Goal: Task Accomplishment & Management: Manage account settings

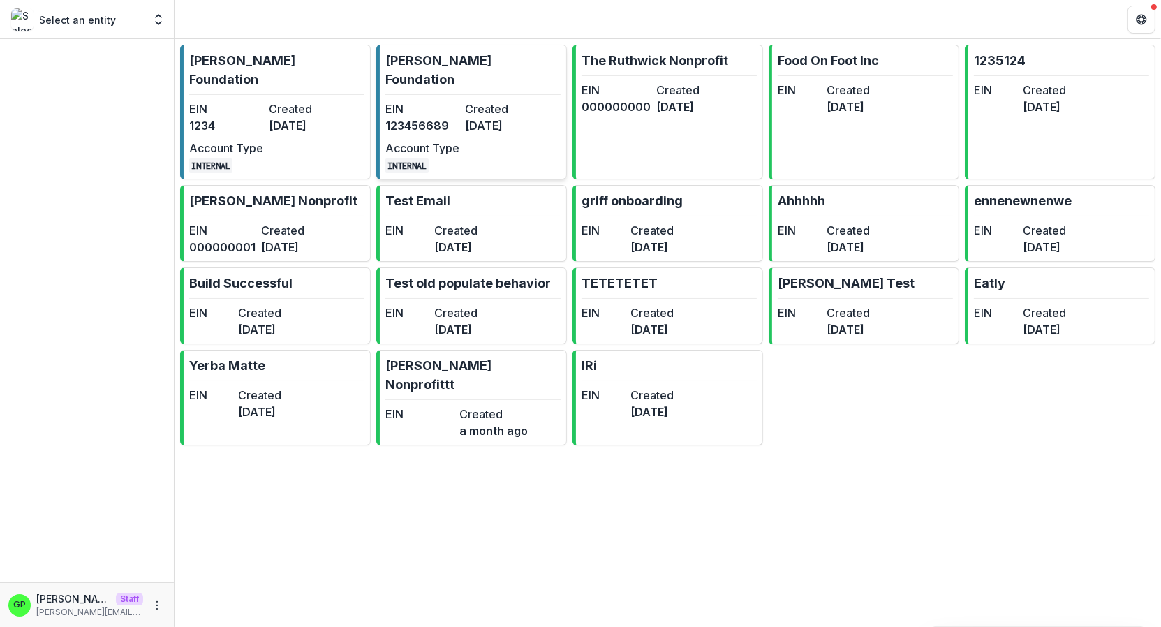
click at [410, 70] on link "[PERSON_NAME] Foundation EIN [US_EMPLOYER_IDENTIFICATION_NUMBER] Created [DATE]…" at bounding box center [471, 112] width 191 height 135
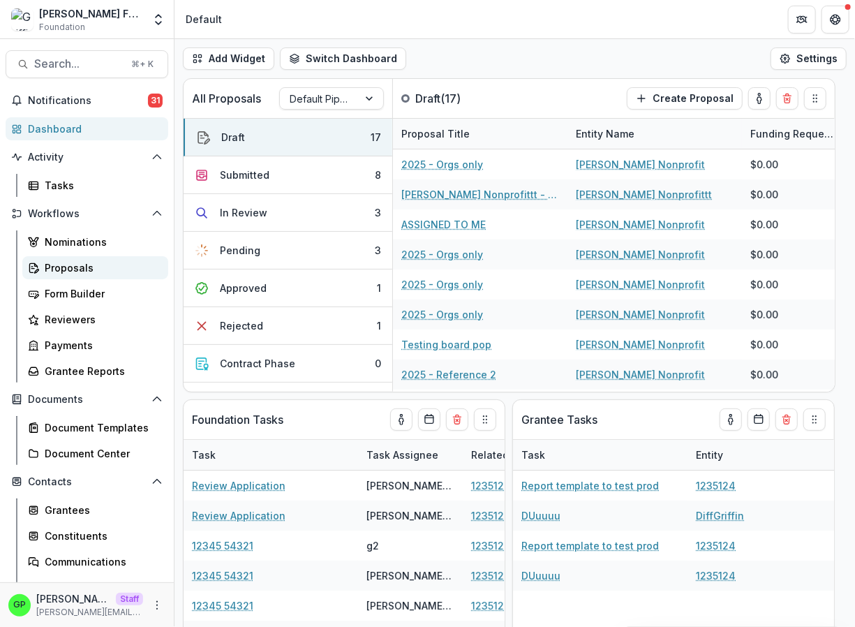
click at [89, 274] on div "Proposals" at bounding box center [101, 267] width 112 height 15
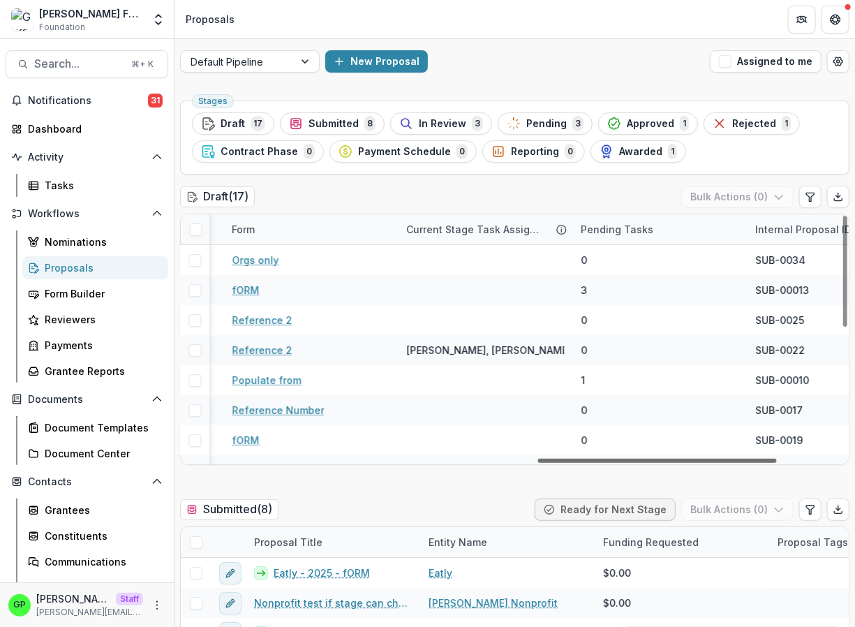
scroll to position [0, 1152]
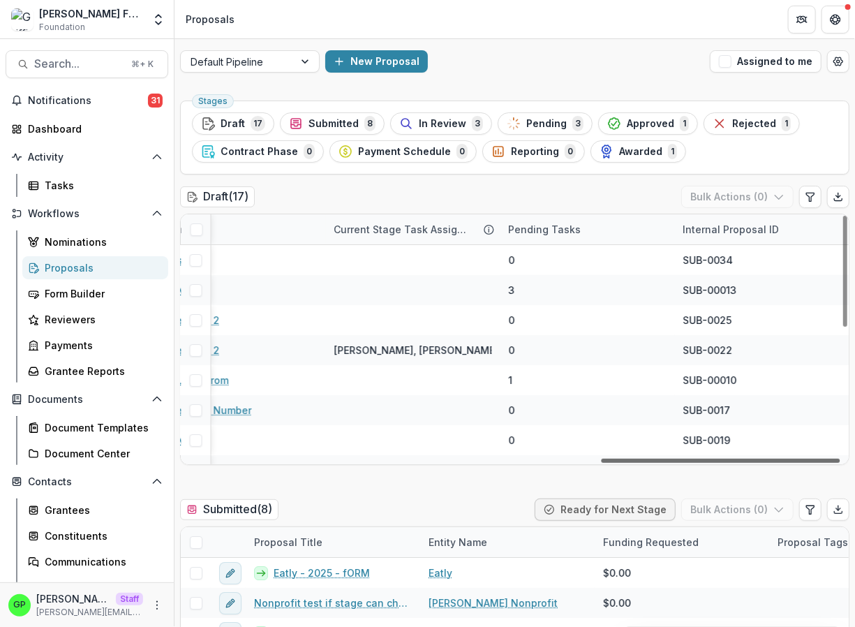
drag, startPoint x: 315, startPoint y: 460, endPoint x: 758, endPoint y: 446, distance: 442.7
click at [758, 459] on div at bounding box center [721, 461] width 239 height 4
click at [800, 190] on button "Edit table settings" at bounding box center [810, 197] width 22 height 22
select select "******"
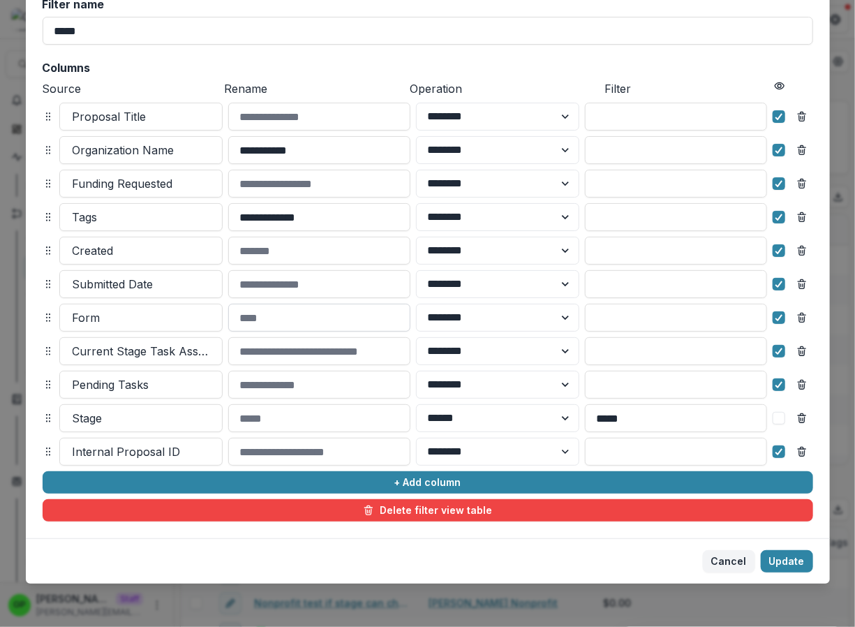
scroll to position [106, 0]
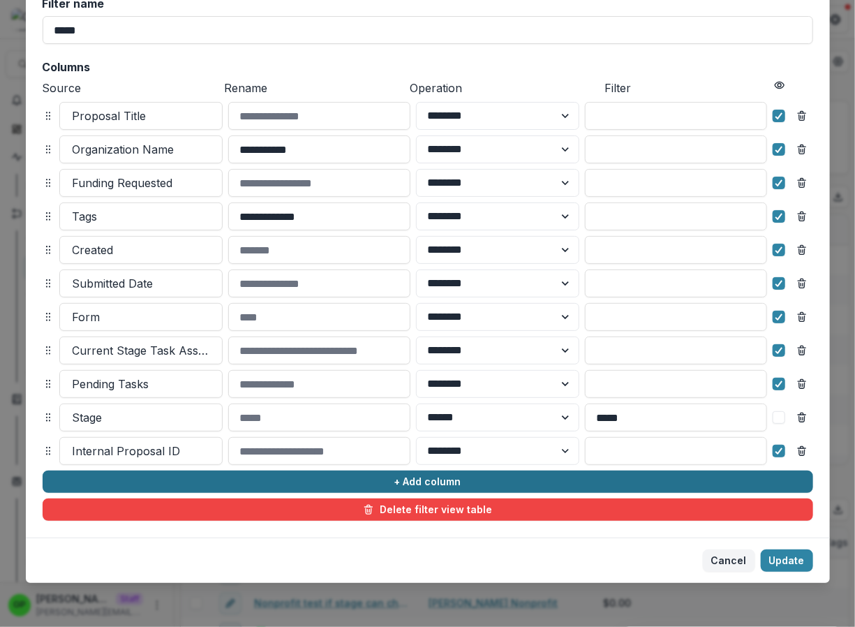
click at [388, 484] on button "+ Add column" at bounding box center [428, 481] width 770 height 22
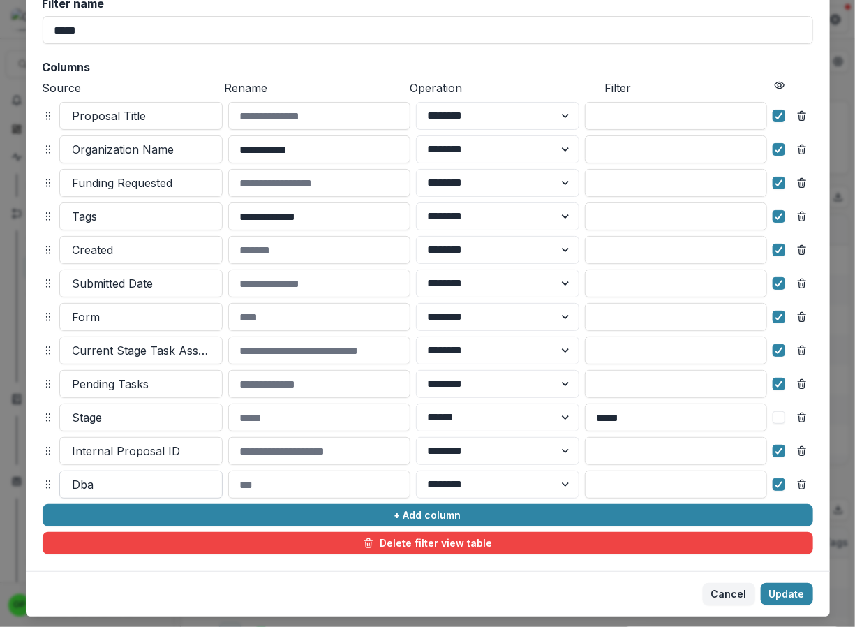
scroll to position [140, 0]
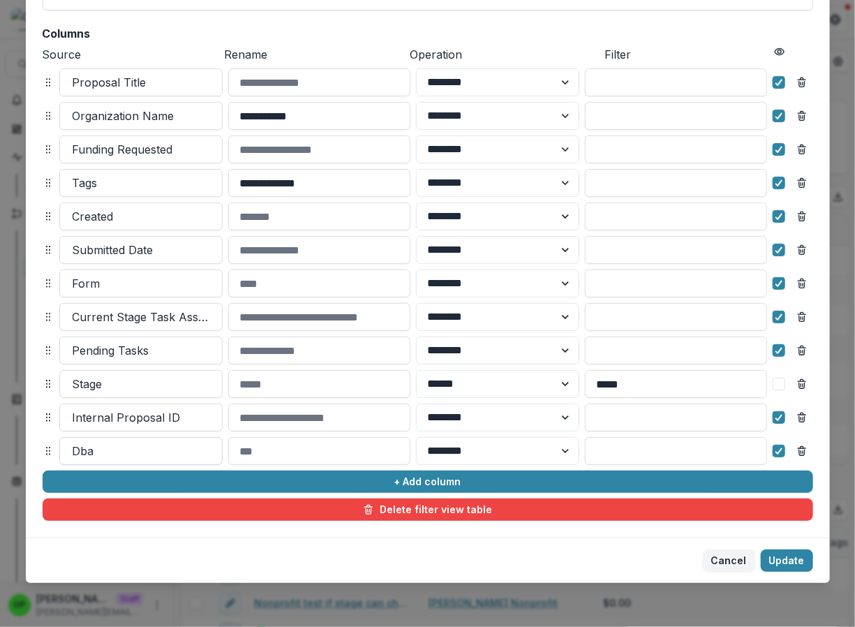
click at [122, 456] on div at bounding box center [141, 451] width 137 height 20
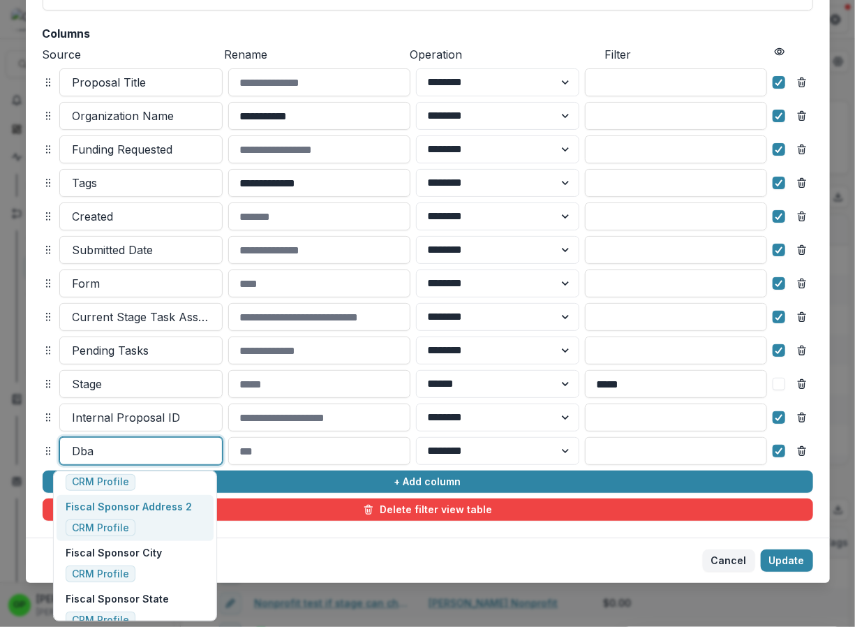
scroll to position [355, 0]
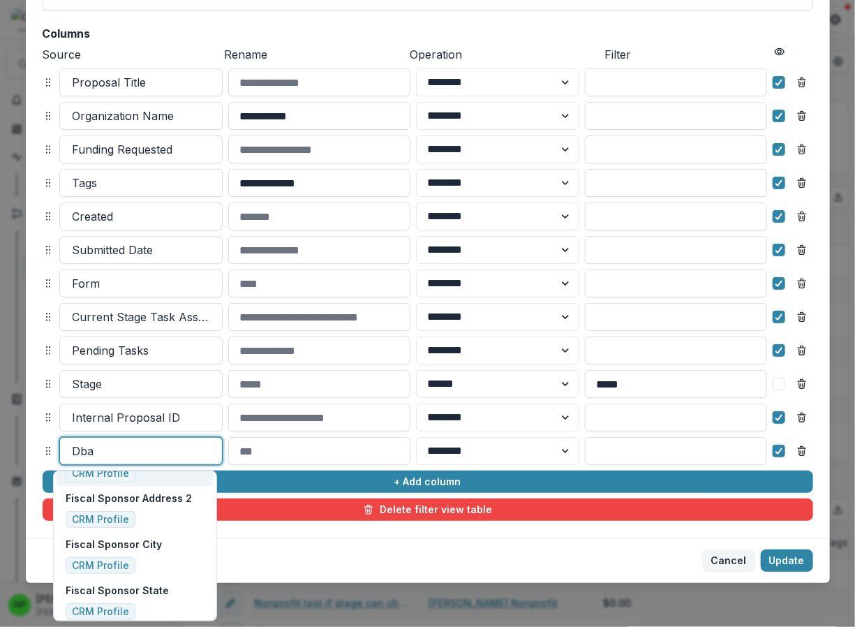
click at [113, 459] on div at bounding box center [141, 451] width 137 height 20
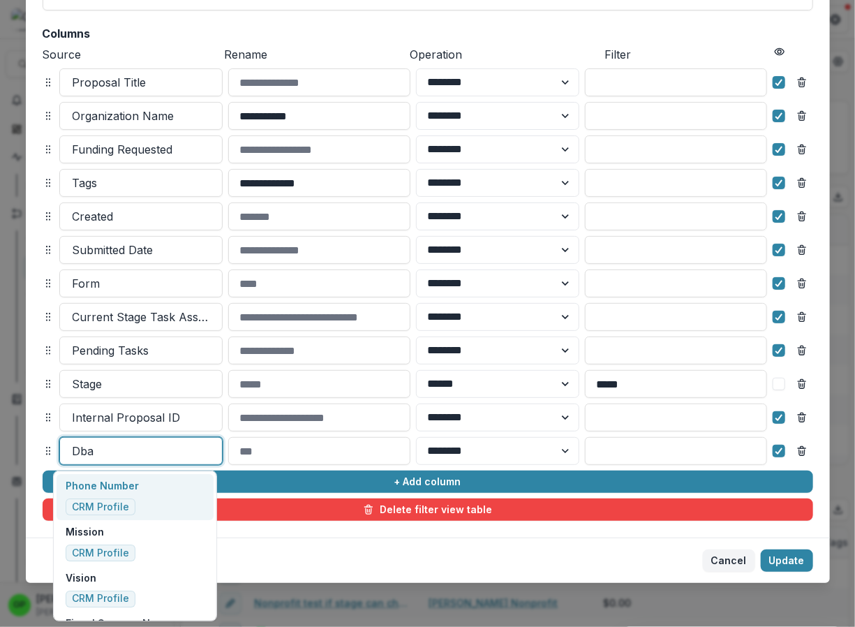
click at [114, 456] on div at bounding box center [141, 451] width 137 height 20
type input "*****"
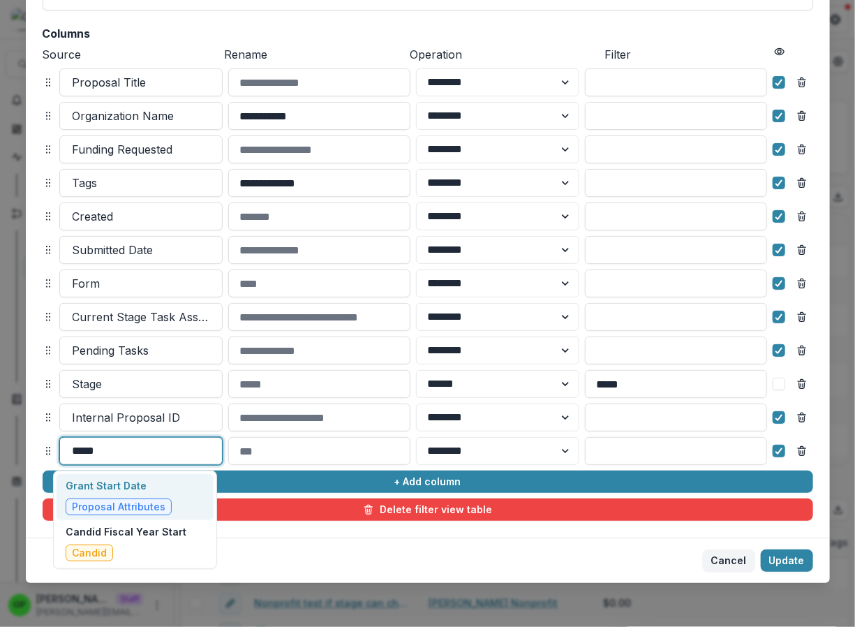
click at [150, 491] on p "Grant Start Date" at bounding box center [119, 485] width 106 height 15
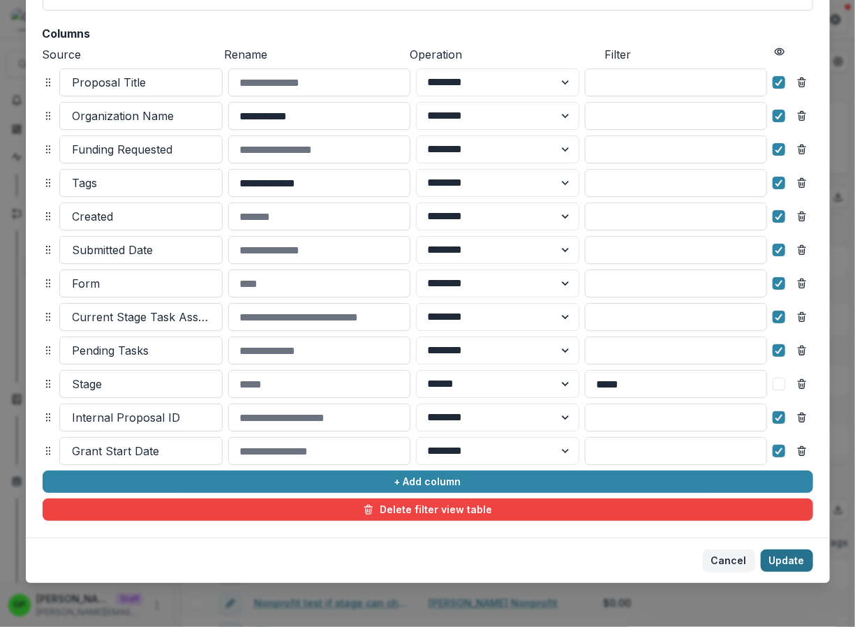
click at [798, 558] on button "Update" at bounding box center [787, 560] width 52 height 22
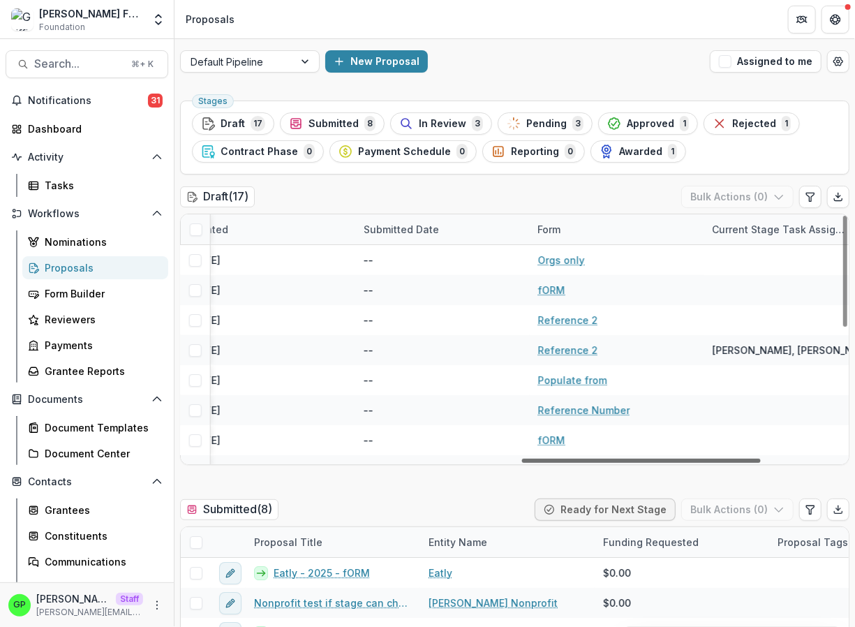
scroll to position [0, 0]
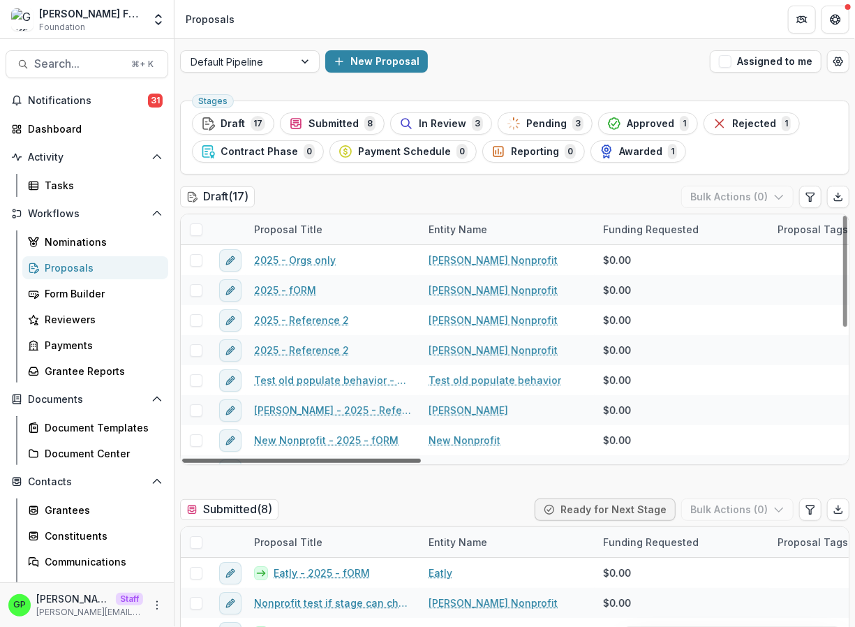
drag, startPoint x: 678, startPoint y: 461, endPoint x: 132, endPoint y: 493, distance: 547.4
click at [182, 463] on div at bounding box center [301, 461] width 239 height 4
drag, startPoint x: 293, startPoint y: 461, endPoint x: 72, endPoint y: 471, distance: 221.5
click at [182, 463] on div at bounding box center [291, 461] width 218 height 4
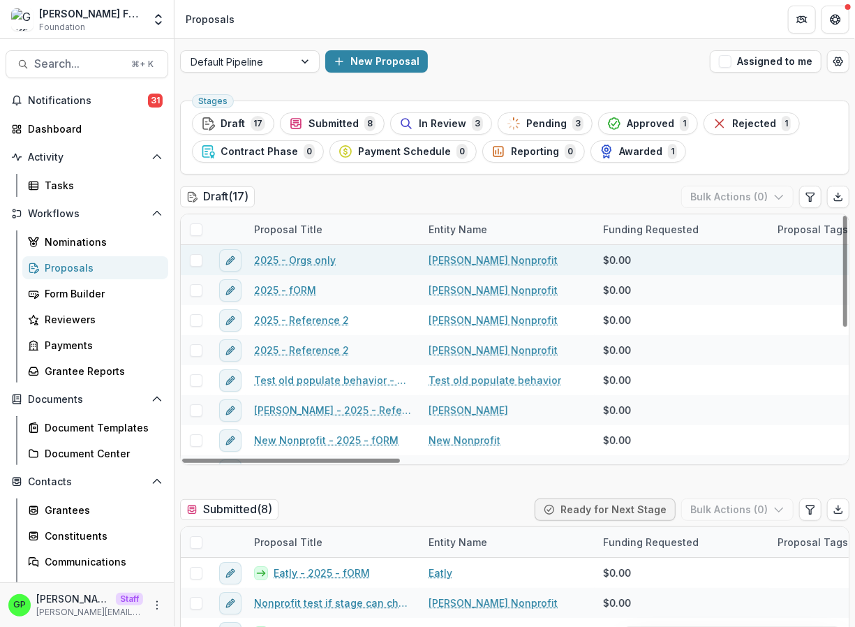
click at [296, 259] on link "2025 - Orgs only" at bounding box center [295, 260] width 82 height 15
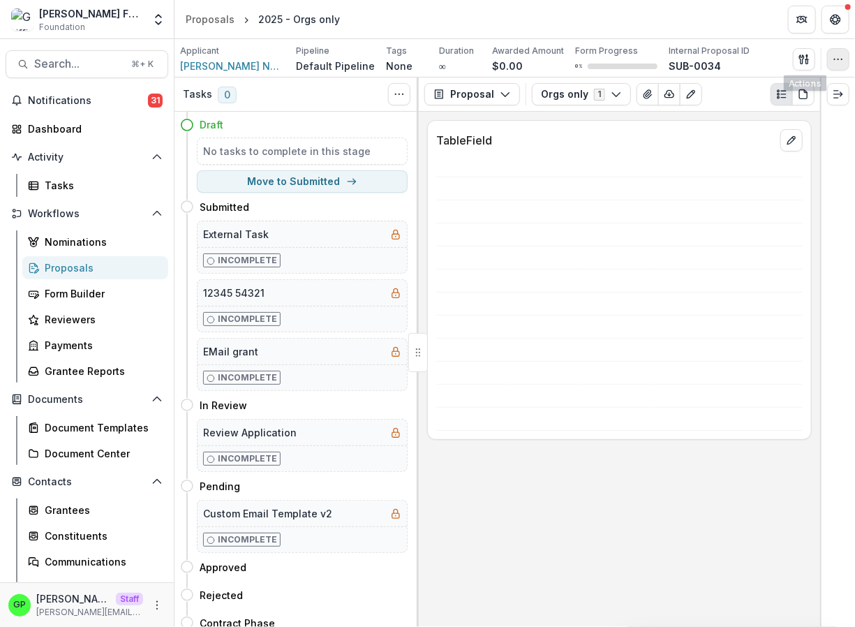
click at [837, 56] on icon "button" at bounding box center [838, 59] width 11 height 11
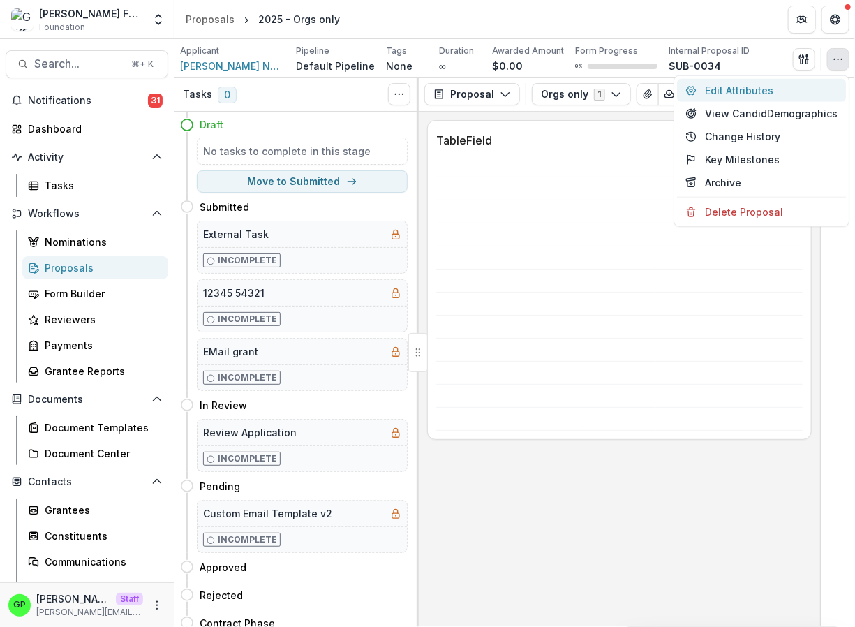
click at [796, 99] on button "Edit Attributes" at bounding box center [761, 90] width 169 height 23
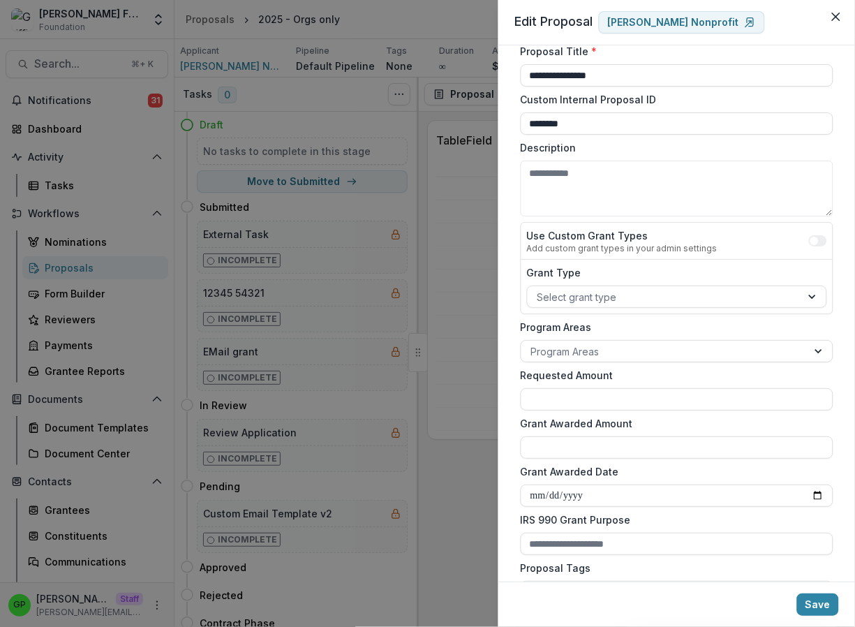
scroll to position [327, 0]
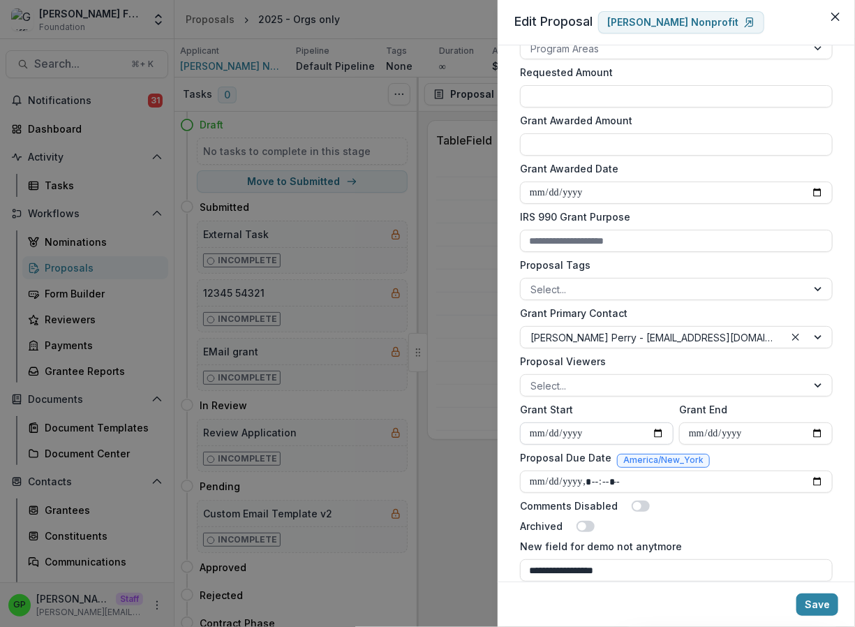
click at [552, 435] on input "Grant Start" at bounding box center [597, 433] width 154 height 22
click at [555, 431] on input "**********" at bounding box center [597, 433] width 154 height 22
click at [574, 431] on input "**********" at bounding box center [597, 433] width 154 height 22
type input "**********"
click at [690, 429] on input "Grant End" at bounding box center [756, 433] width 154 height 22
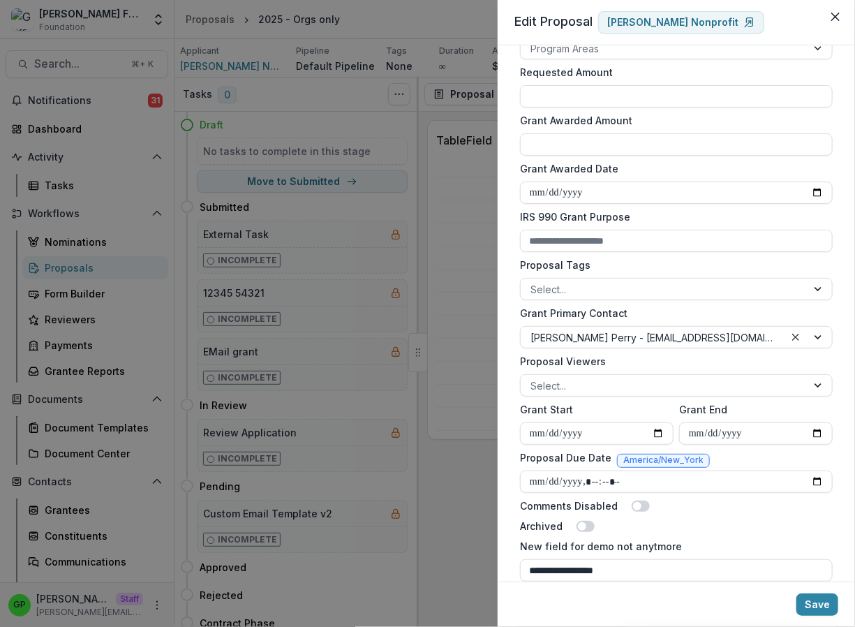
type input "**********"
click at [813, 605] on button "Save" at bounding box center [817, 604] width 42 height 22
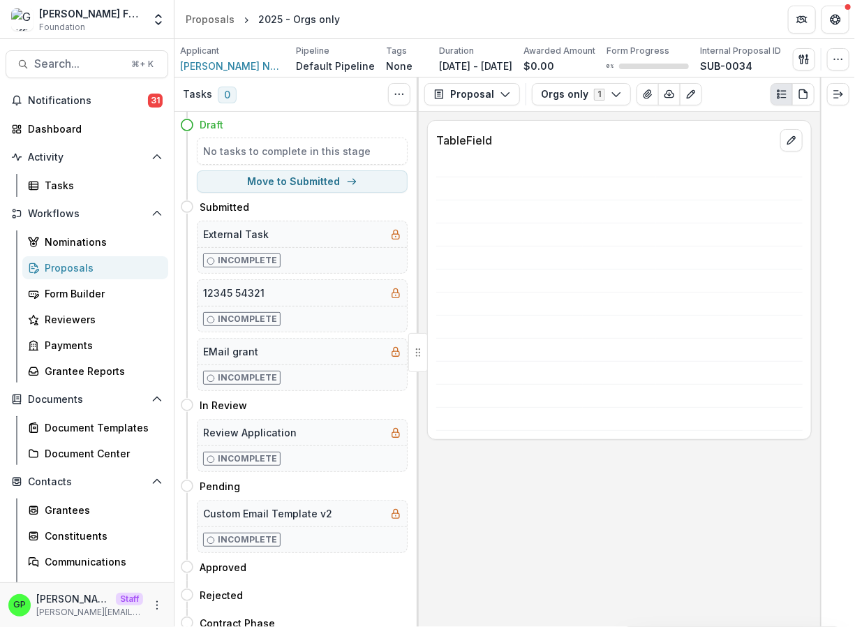
click at [93, 266] on div "Proposals" at bounding box center [101, 267] width 112 height 15
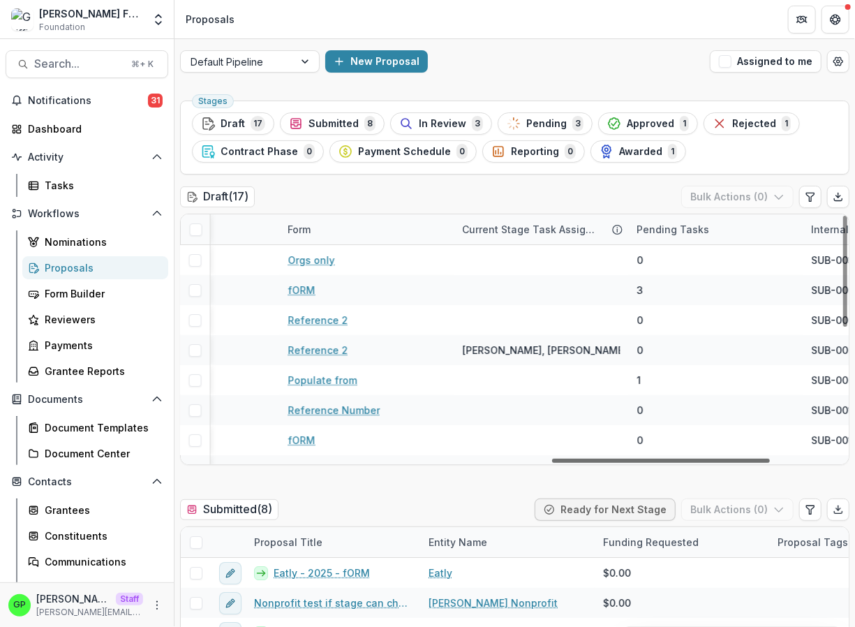
scroll to position [0, 1327]
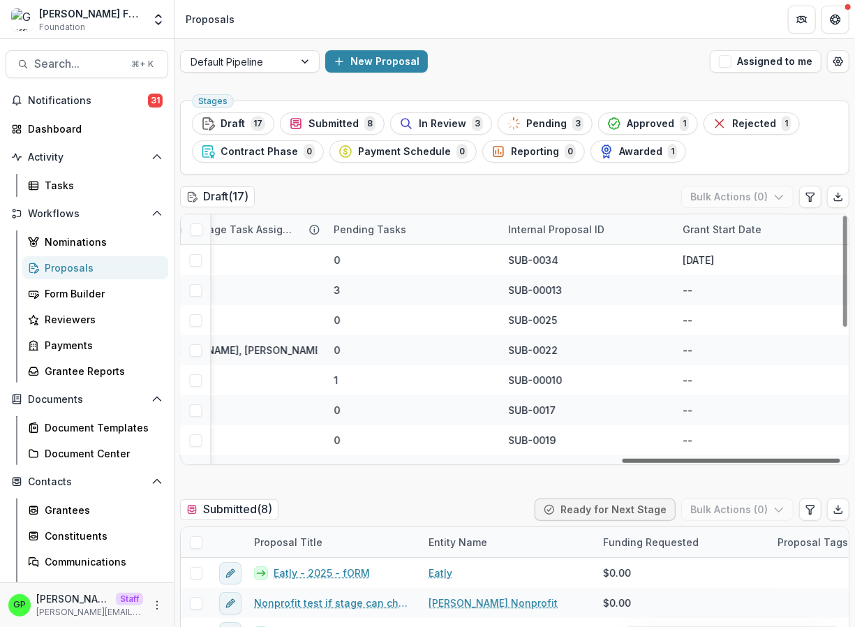
drag, startPoint x: 375, startPoint y: 459, endPoint x: 840, endPoint y: 445, distance: 465.0
click at [840, 459] on div at bounding box center [732, 461] width 218 height 4
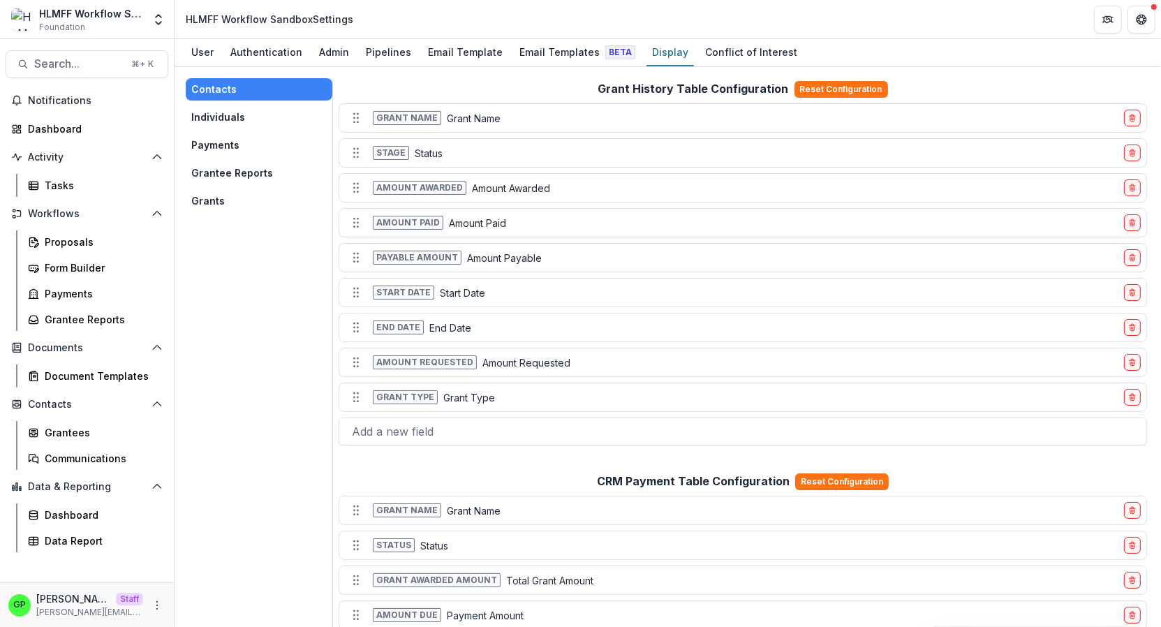
click at [212, 195] on button "Grants" at bounding box center [259, 201] width 147 height 22
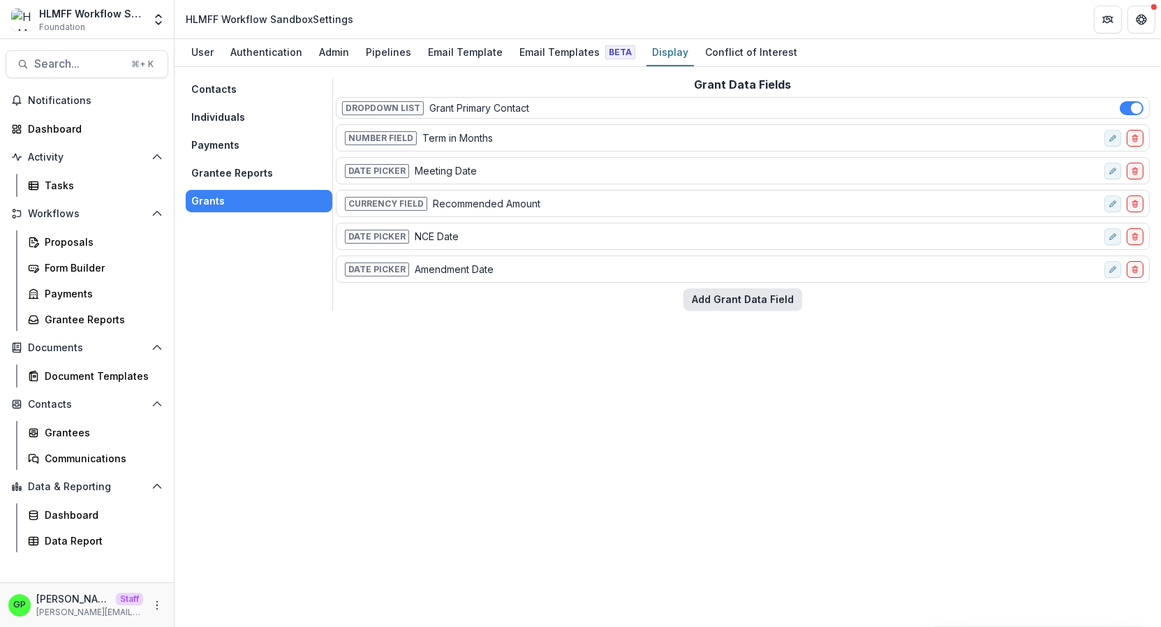
click at [745, 293] on button "Add Grant Data Field" at bounding box center [742, 299] width 119 height 22
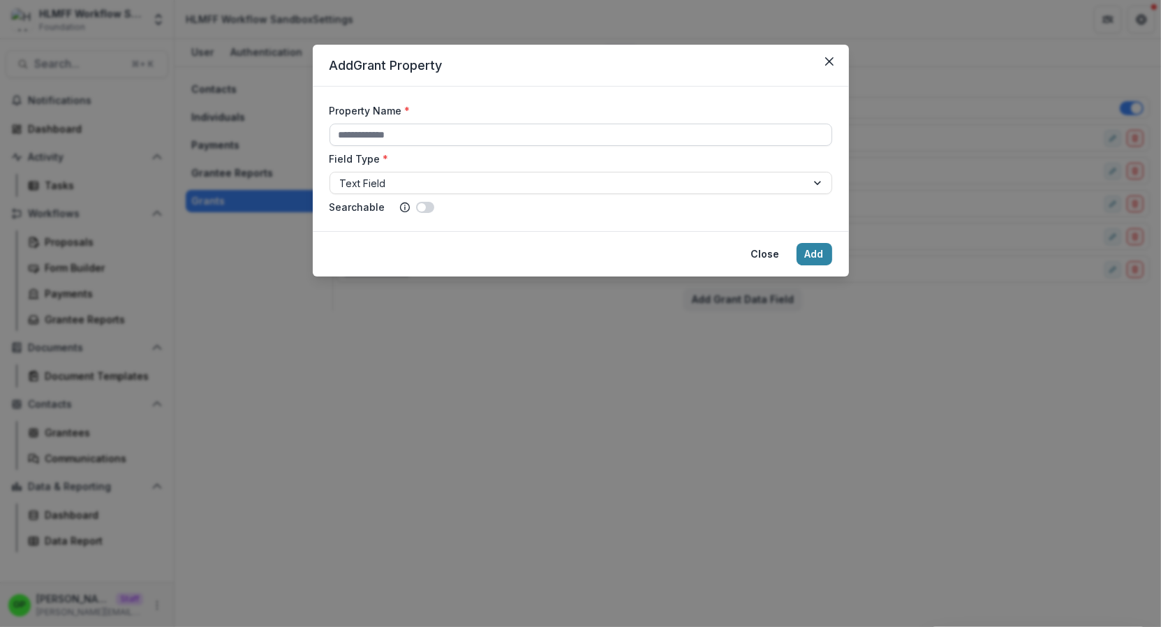
click at [402, 140] on input "Property Name *" at bounding box center [580, 135] width 502 height 22
click at [826, 59] on icon "Close" at bounding box center [828, 61] width 8 height 8
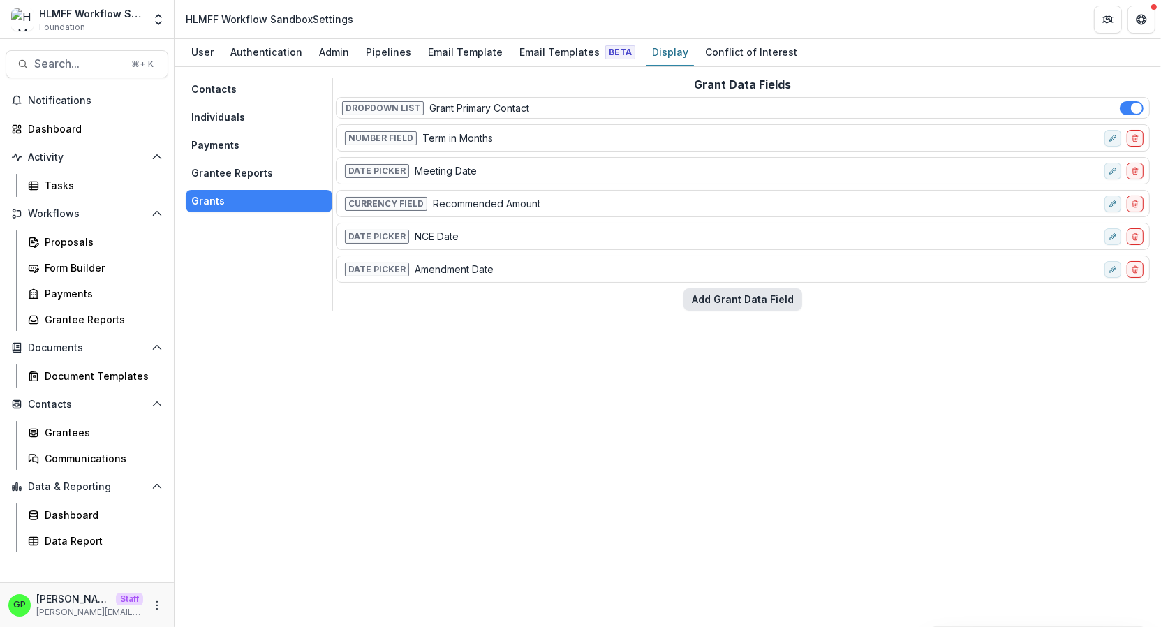
click at [692, 292] on button "Add Grant Data Field" at bounding box center [742, 299] width 119 height 22
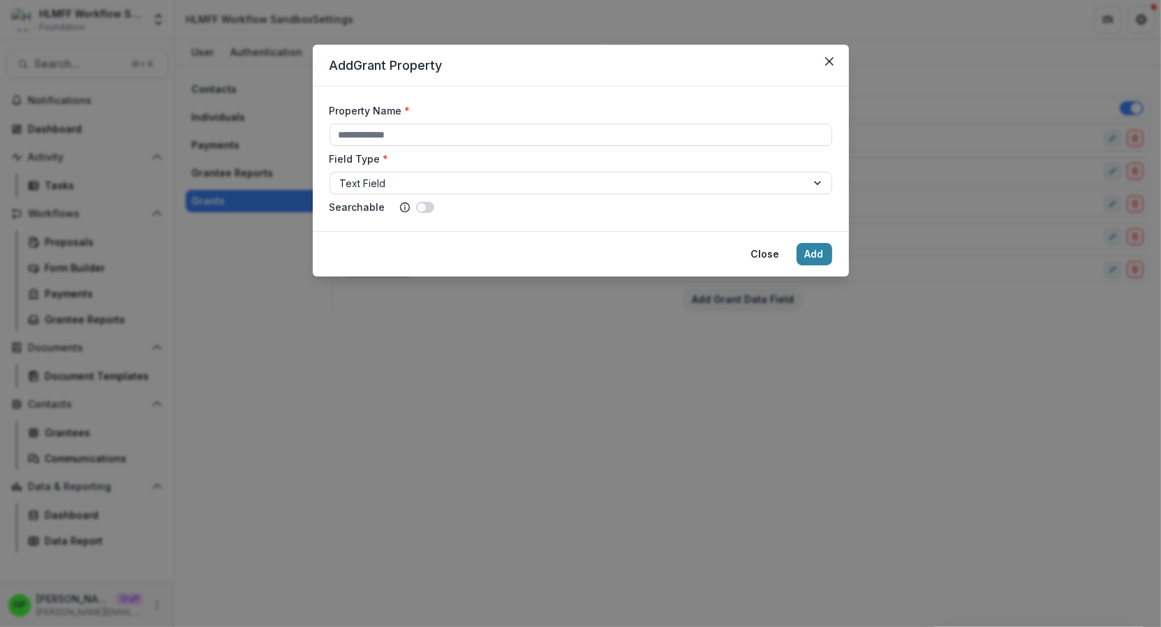
click at [437, 147] on div "Property Name * Field Type * Text Field Searchable" at bounding box center [580, 158] width 502 height 111
click at [437, 143] on input "Property Name *" at bounding box center [580, 135] width 502 height 22
type input "****"
click at [419, 87] on form "Property Name * **** Field Type * Text Field Searchable" at bounding box center [581, 159] width 536 height 144
click at [396, 191] on div at bounding box center [568, 182] width 456 height 17
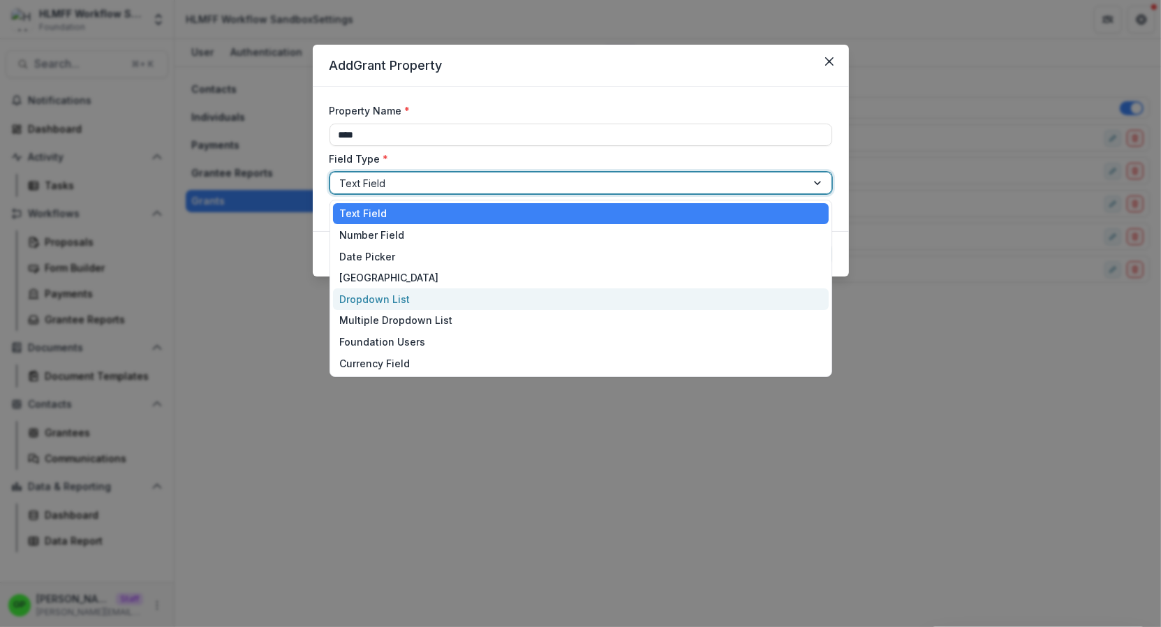
click at [399, 291] on div "Dropdown List" at bounding box center [581, 299] width 496 height 22
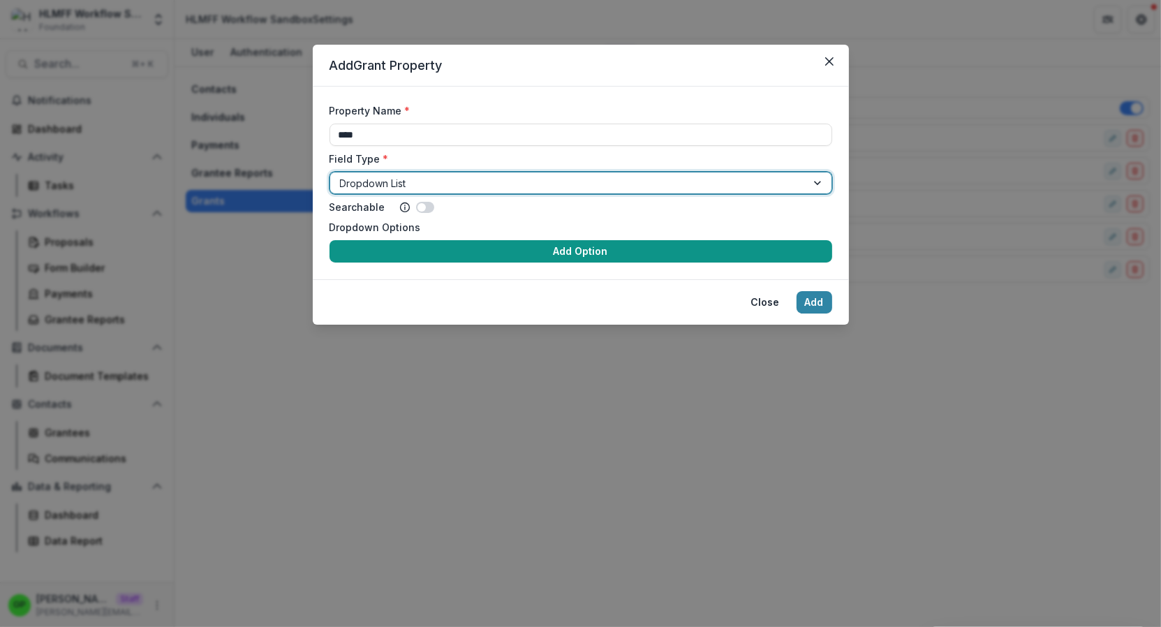
click at [500, 255] on button "Add Option" at bounding box center [580, 251] width 502 height 22
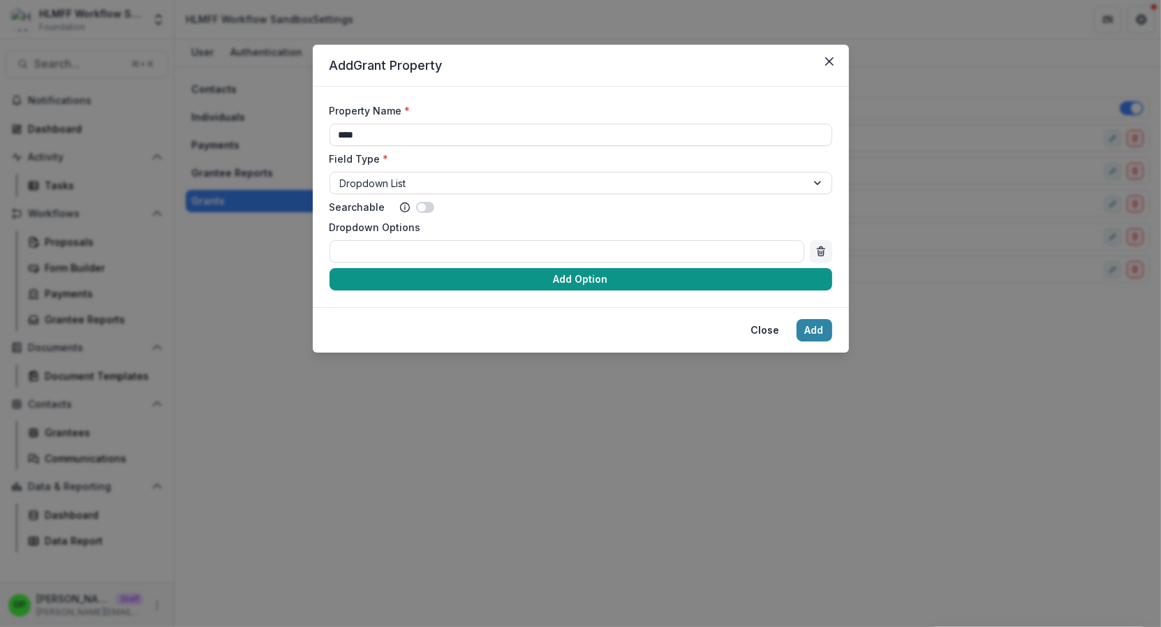
click at [477, 278] on button "Add Option" at bounding box center [580, 279] width 502 height 22
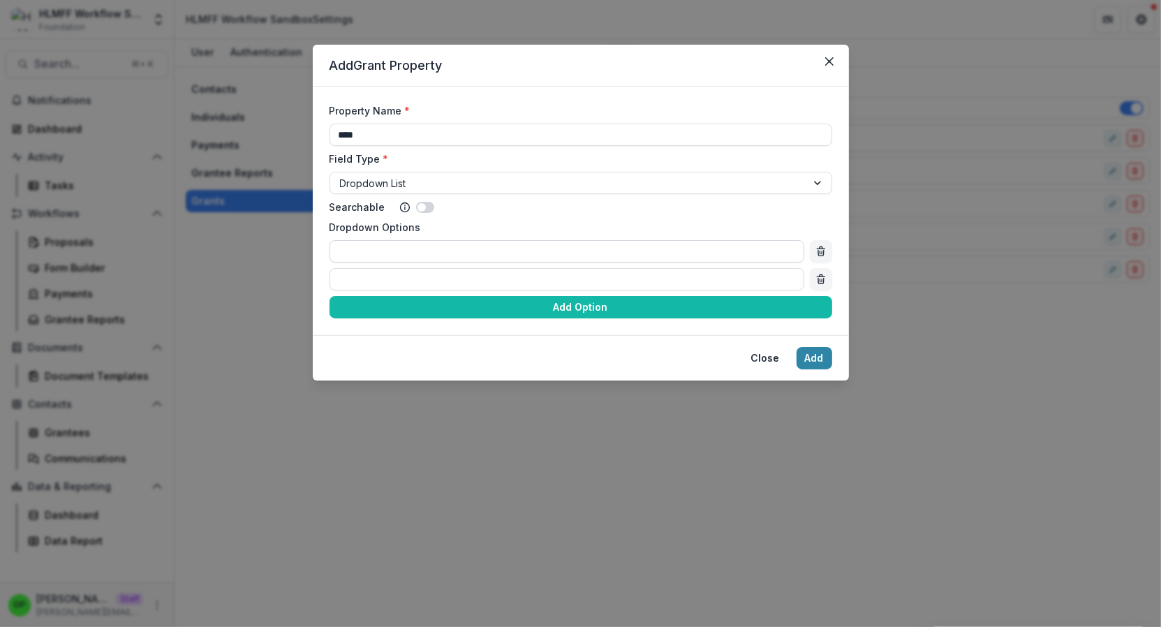
click at [396, 255] on input "Dropdown Options" at bounding box center [566, 251] width 475 height 22
type input "**********"
click at [424, 281] on input "Dropdown Options" at bounding box center [566, 279] width 475 height 22
type input "**********"
click at [805, 351] on button "Add" at bounding box center [814, 358] width 36 height 22
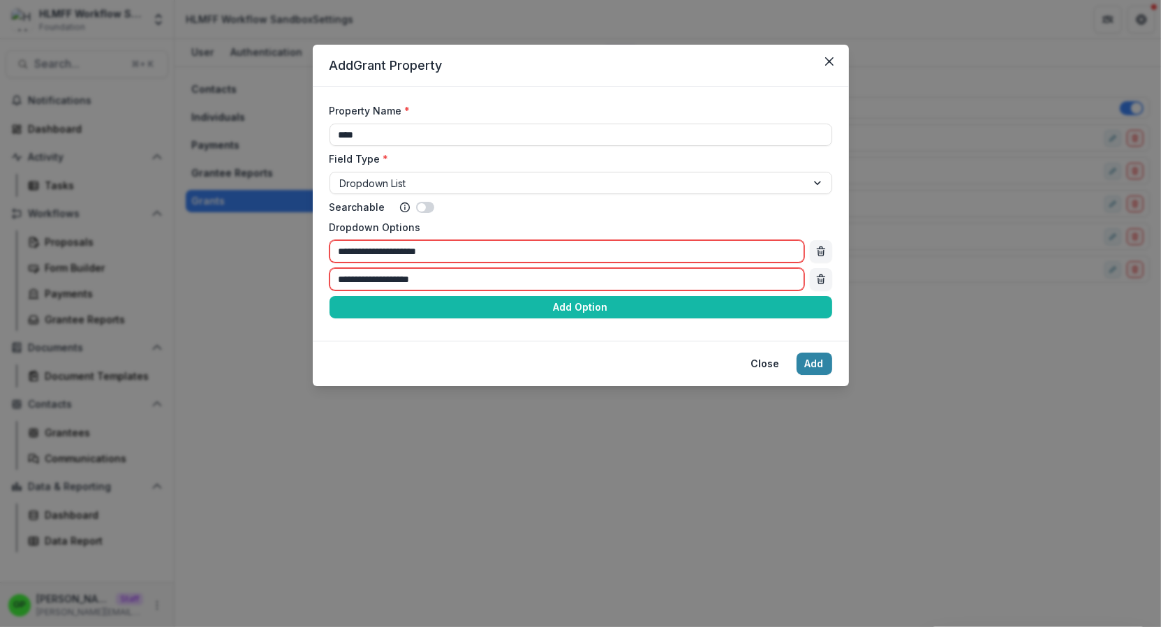
click at [584, 261] on input "**********" at bounding box center [566, 251] width 475 height 22
click at [776, 354] on button "Close" at bounding box center [765, 363] width 45 height 22
